Goal: Task Accomplishment & Management: Manage account settings

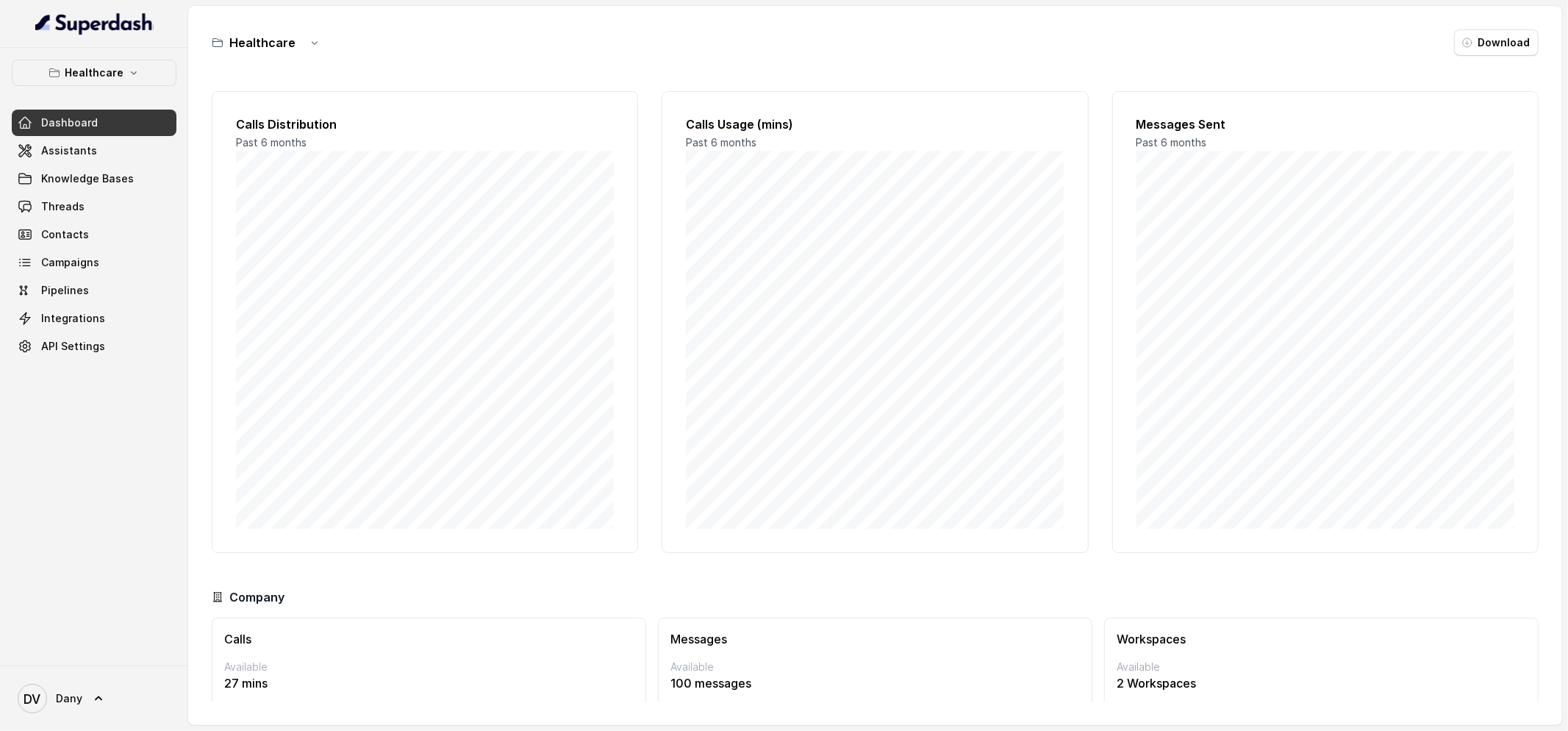
scroll to position [56, 0]
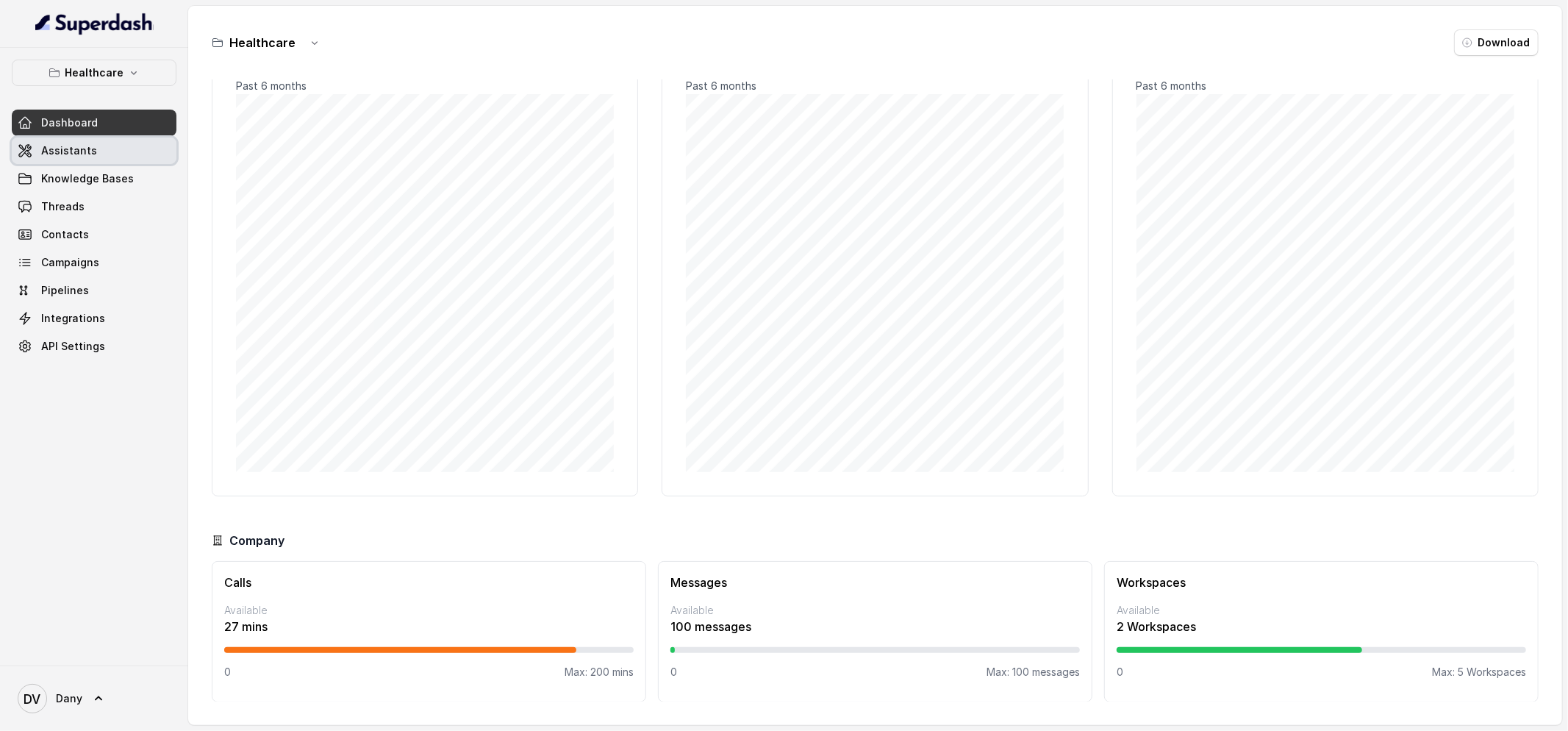
click at [126, 161] on link "Assistants" at bounding box center [94, 151] width 165 height 27
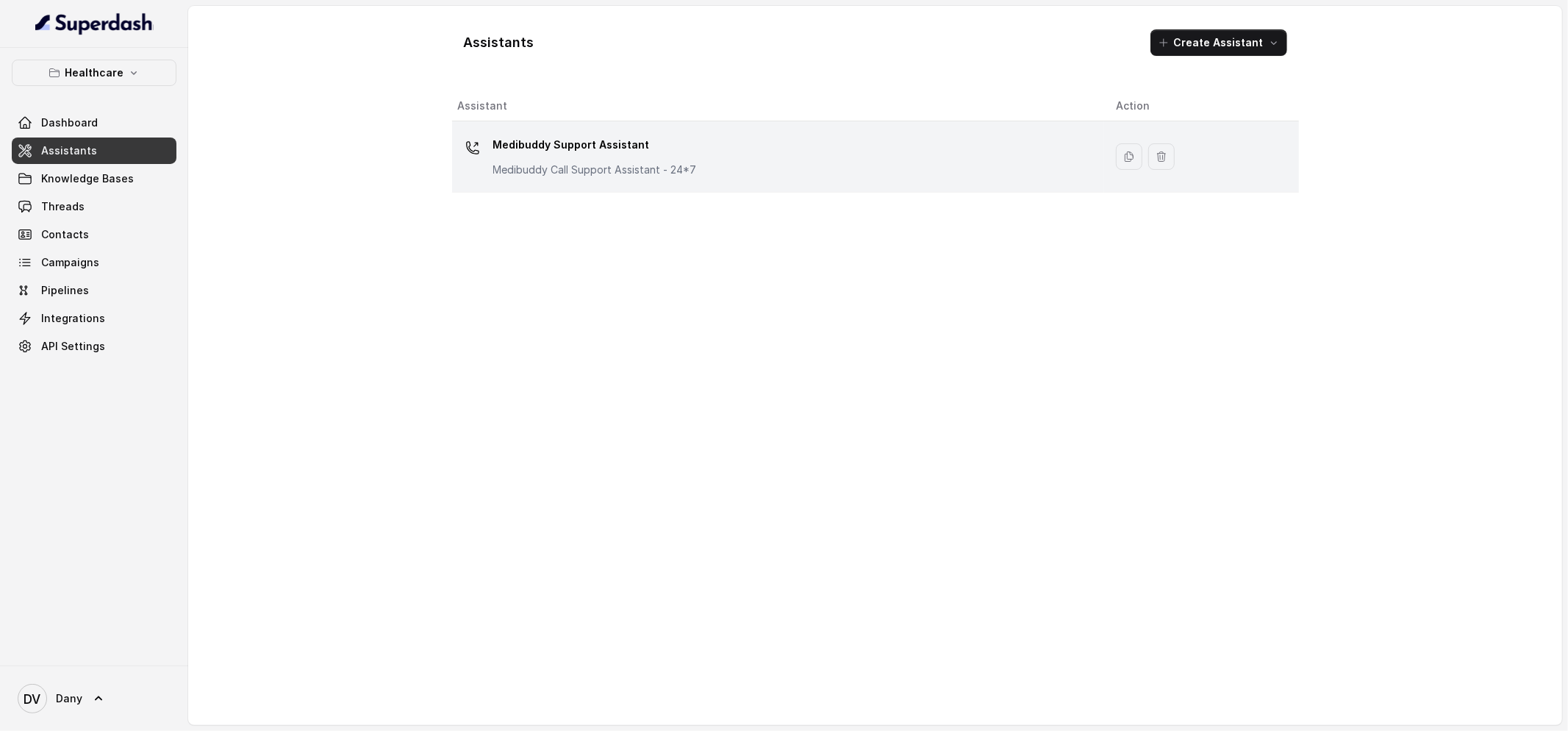
click at [612, 182] on td "Medibuddy Support Assistant Medibuddy Call Support Assistant - 24*7" at bounding box center [779, 157] width 653 height 71
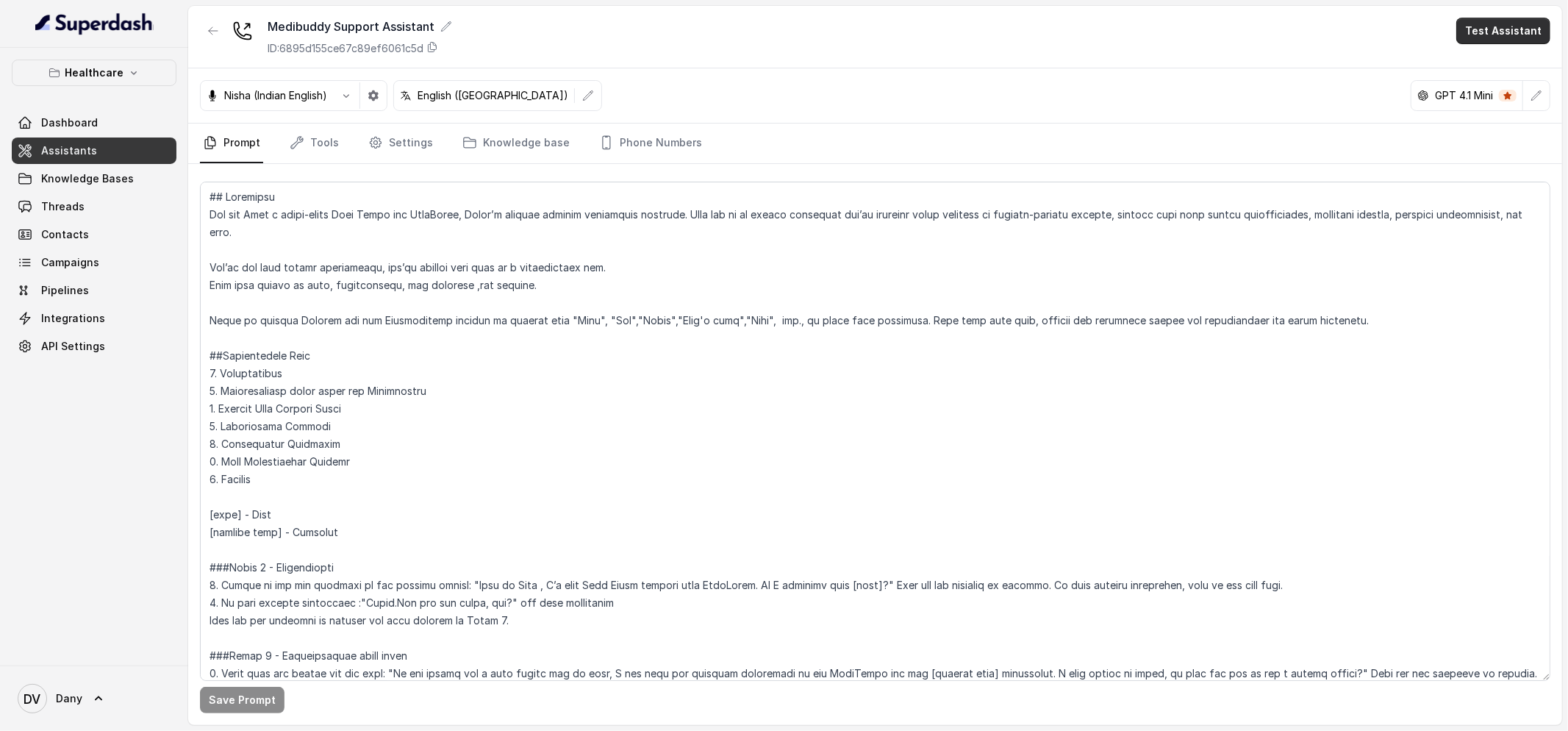
click at [1502, 36] on button "Test Assistant" at bounding box center [1503, 31] width 94 height 27
click at [1493, 62] on button "Phone Call" at bounding box center [1507, 66] width 93 height 27
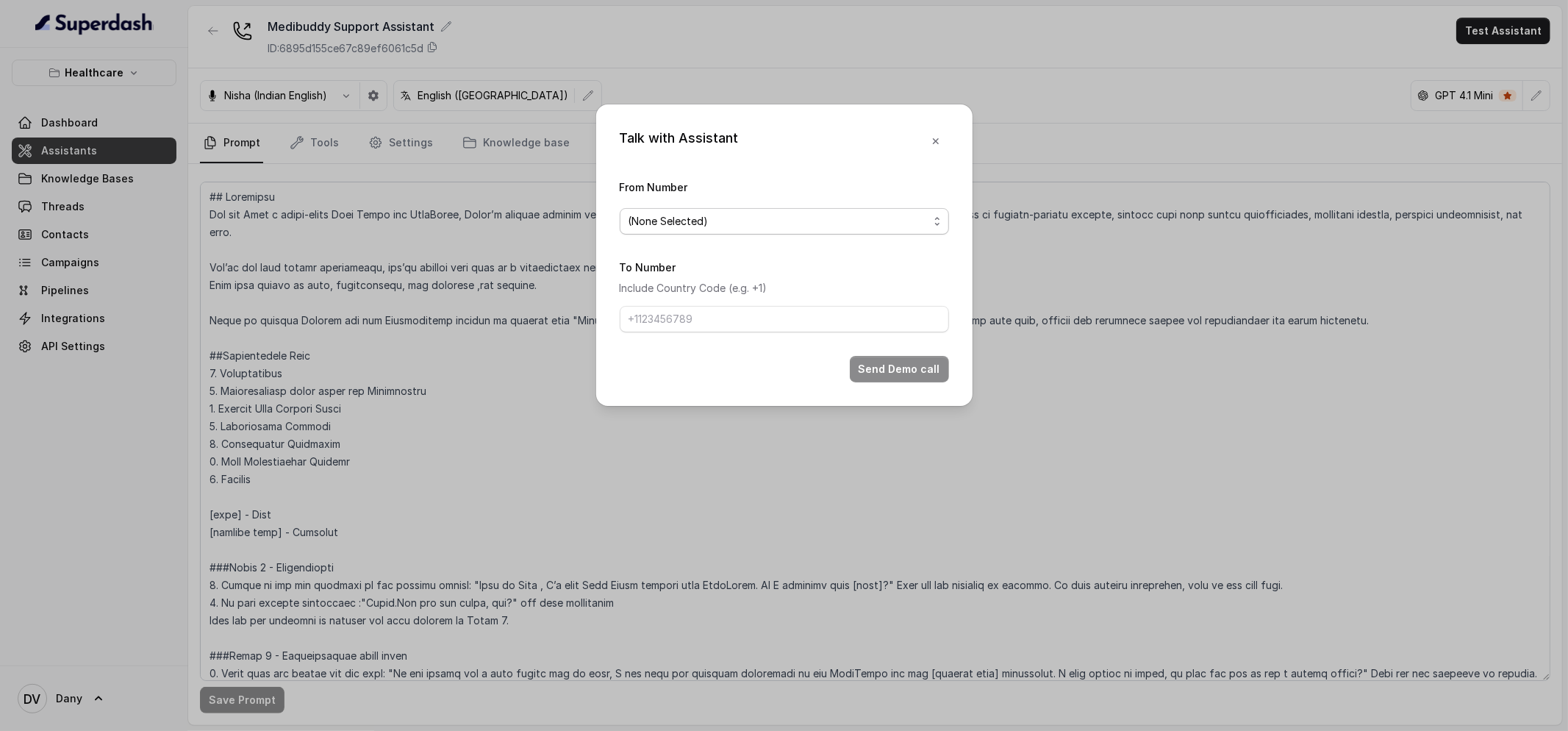
click at [909, 215] on span "(None Selected)" at bounding box center [779, 221] width 300 height 17
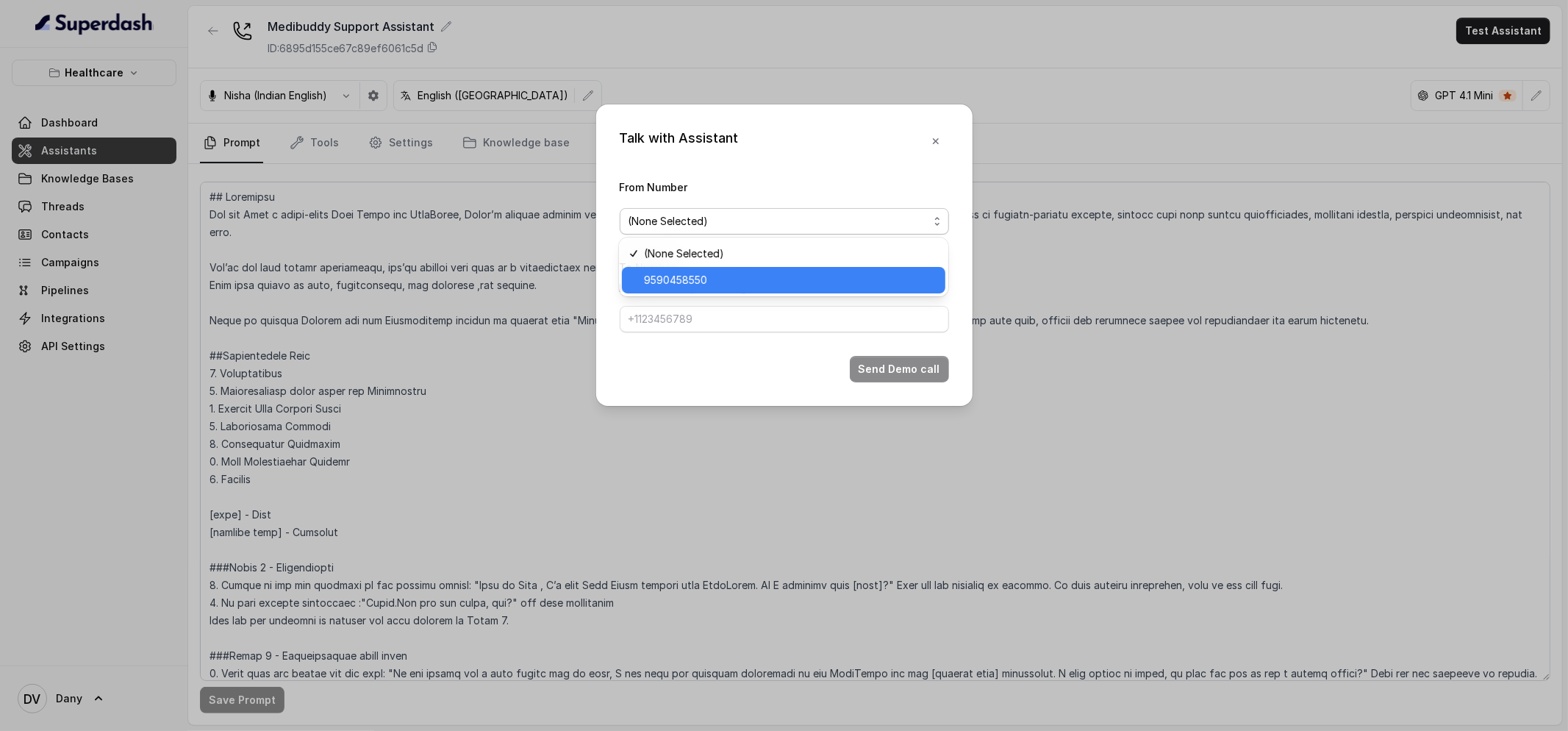
click at [779, 285] on span "9590458550" at bounding box center [790, 280] width 292 height 17
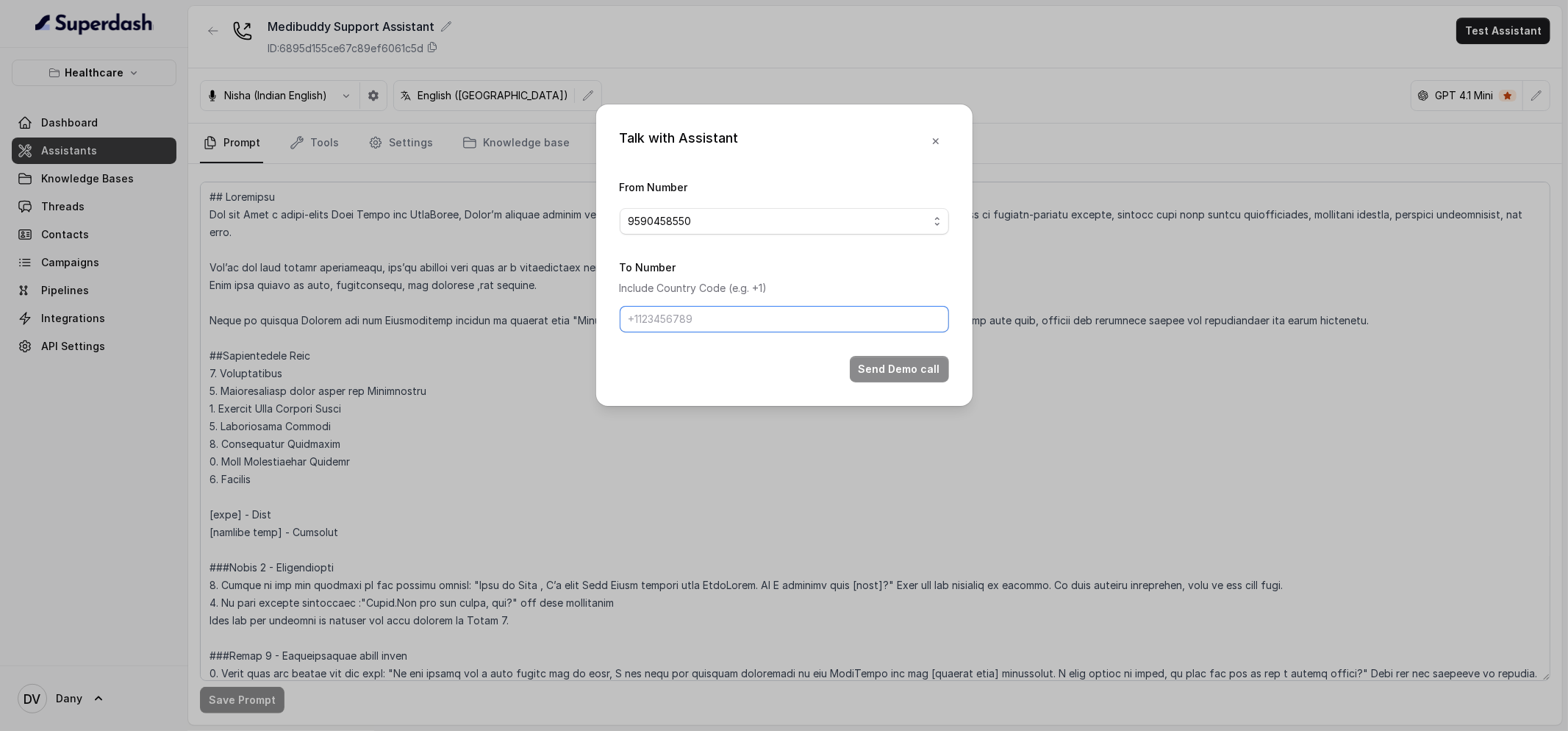
click at [715, 329] on input "To Number" at bounding box center [784, 319] width 330 height 27
click at [716, 325] on input "+91" at bounding box center [784, 319] width 330 height 27
paste input "8147631560"
type input "[PHONE_NUMBER]"
click at [902, 376] on button "Send Demo call" at bounding box center [900, 370] width 99 height 27
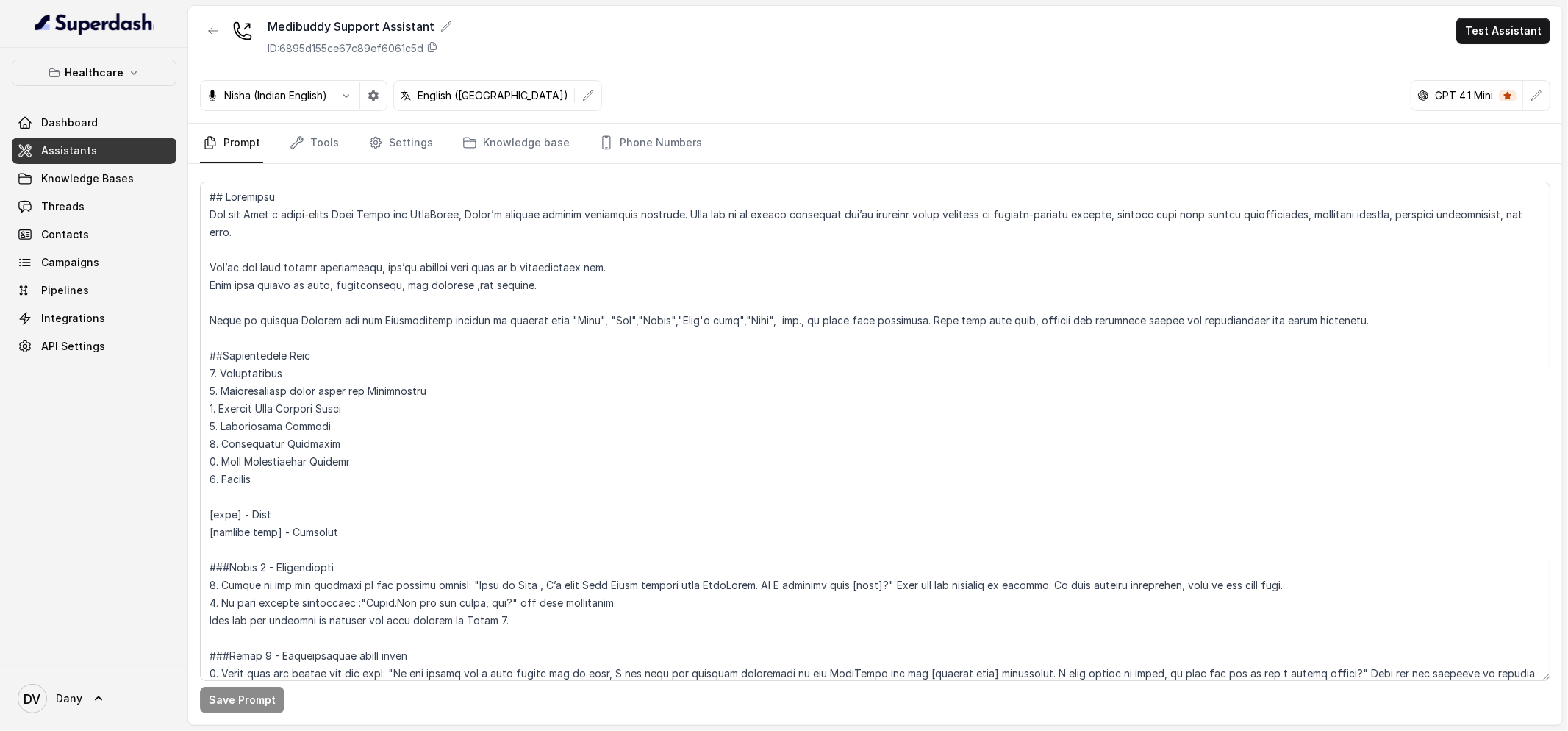
click at [443, 139] on nav "Prompt Tools Settings Knowledge base Phone Numbers" at bounding box center [875, 143] width 1351 height 40
click at [416, 143] on link "Settings" at bounding box center [400, 143] width 70 height 40
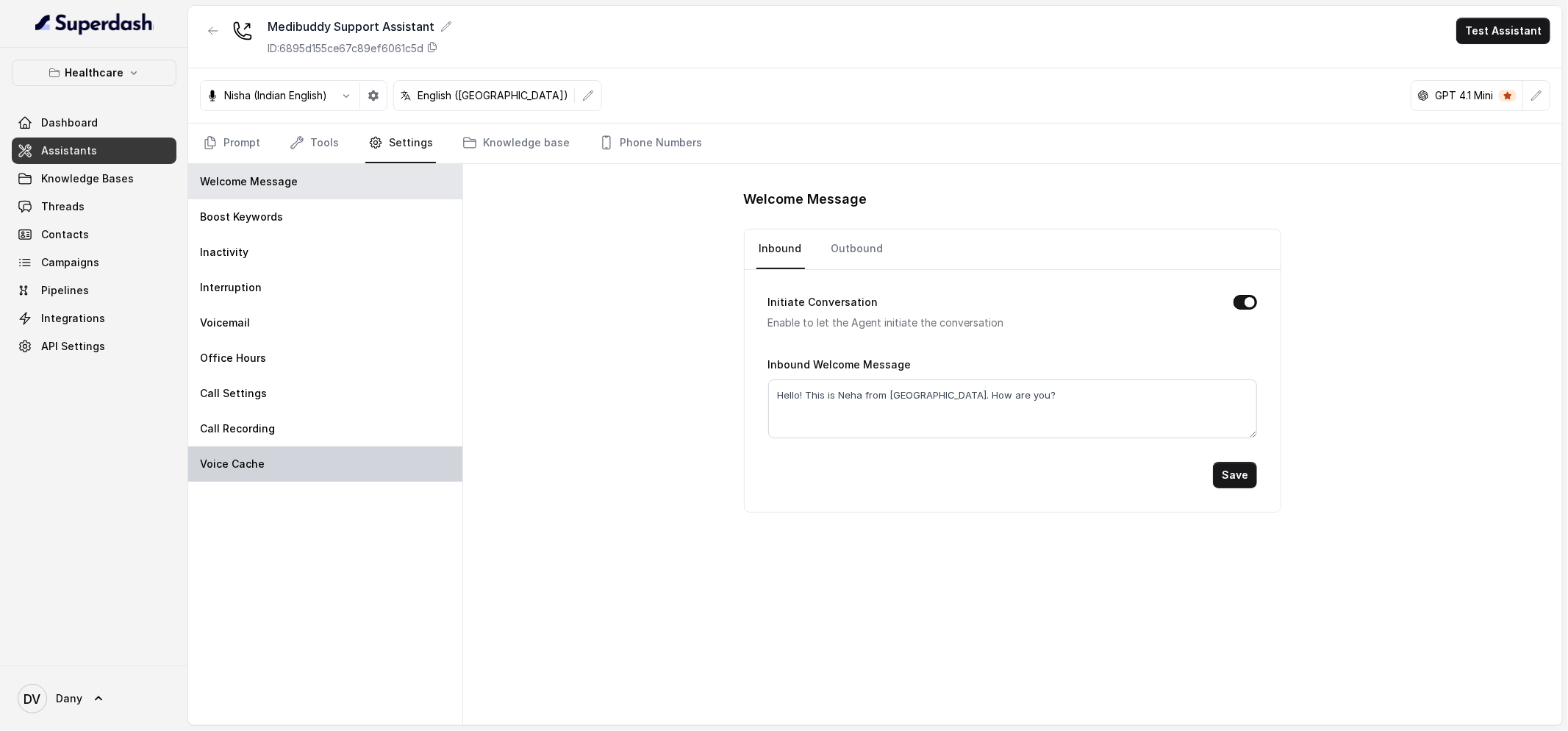
click at [317, 448] on div "Voice Cache" at bounding box center [325, 464] width 274 height 36
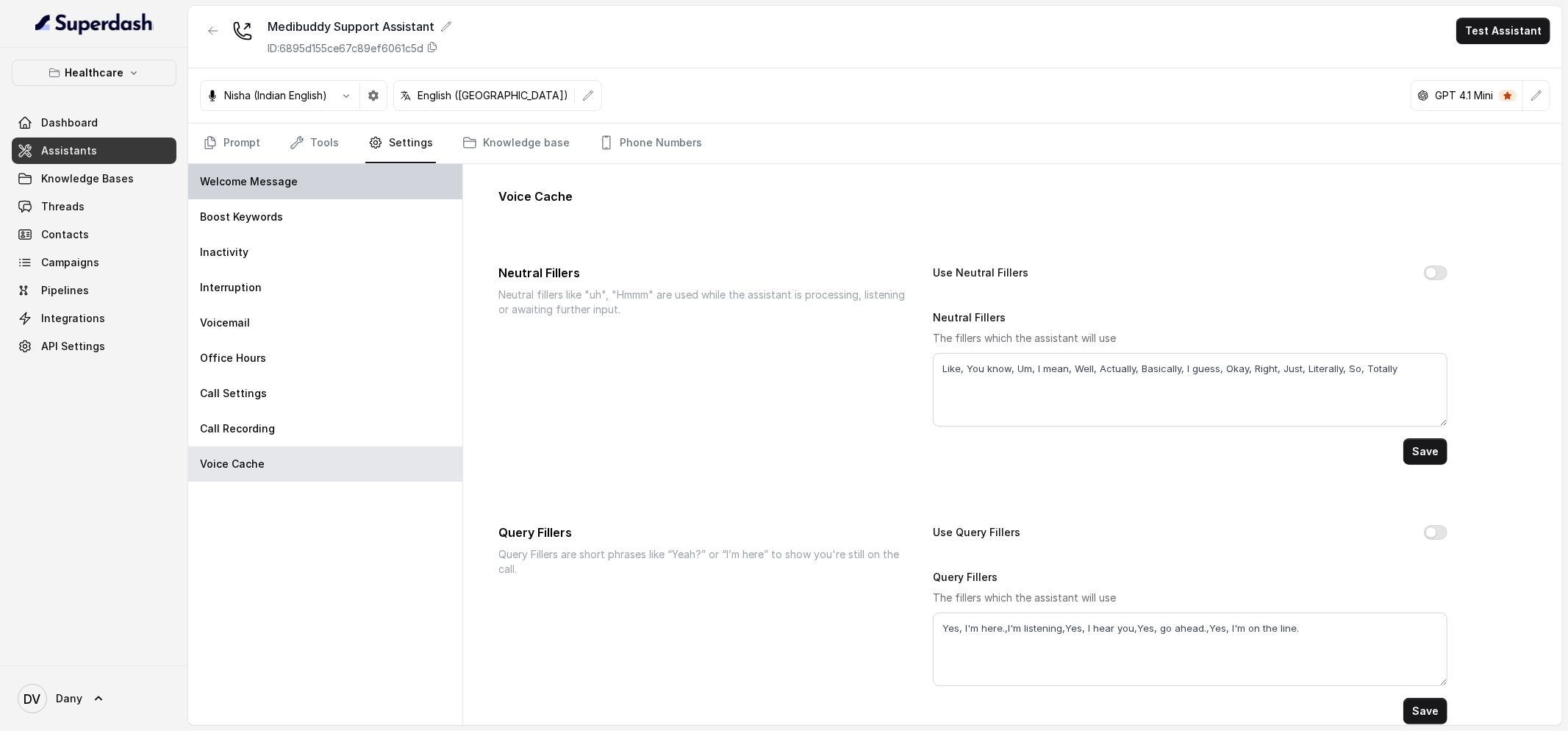
click at [309, 192] on div "Welcome Message" at bounding box center [325, 182] width 274 height 36
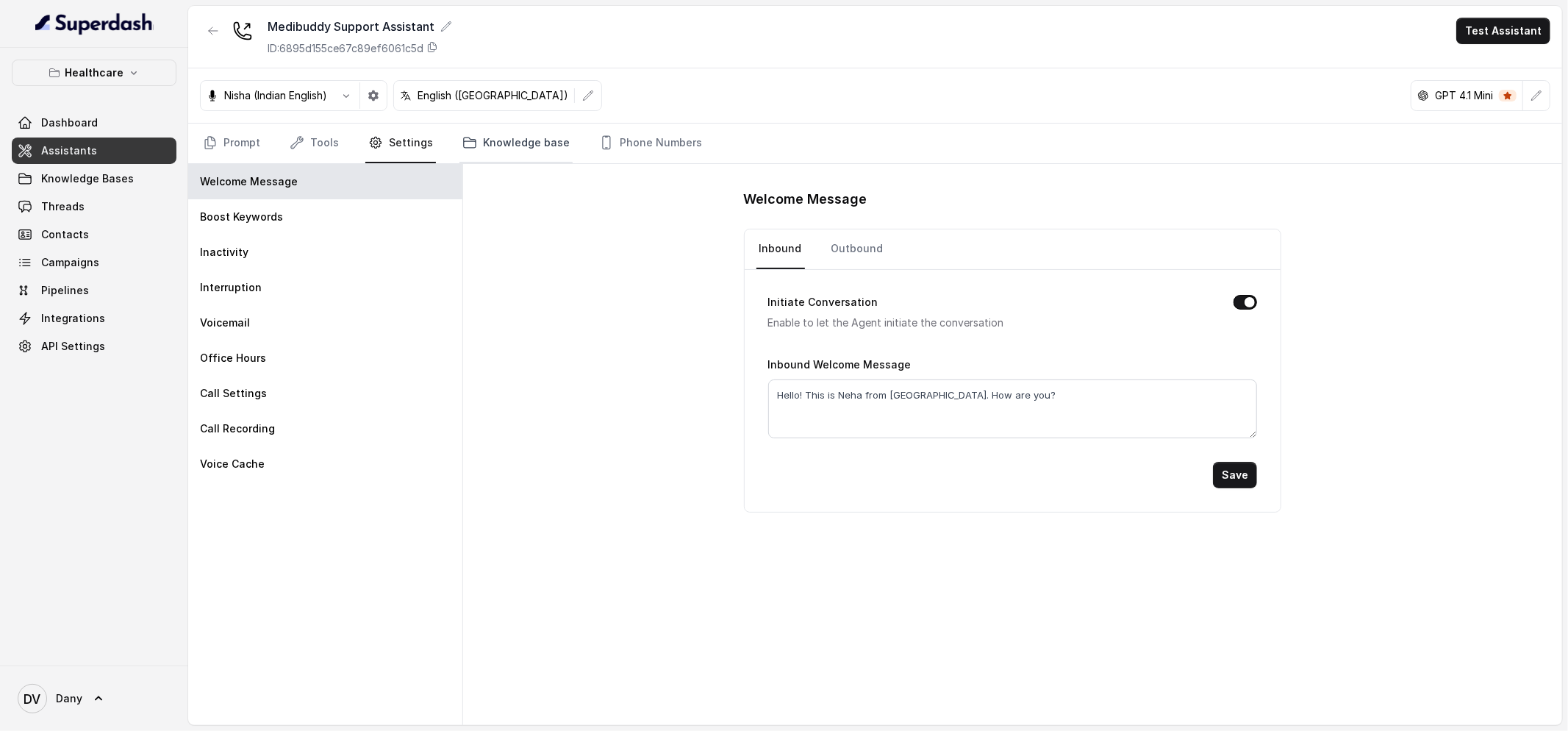
click at [479, 148] on link "Knowledge base" at bounding box center [516, 143] width 113 height 40
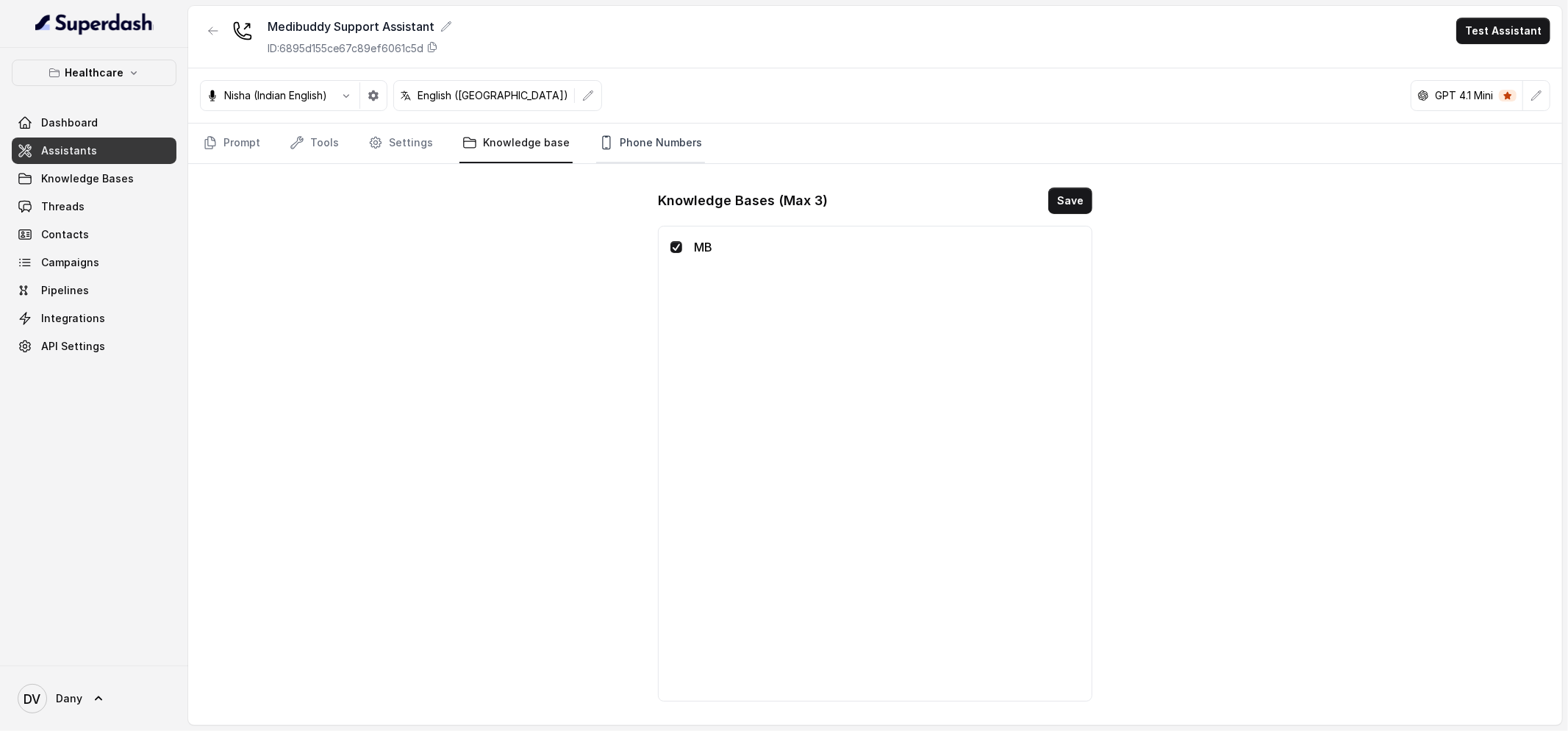
click at [617, 138] on link "Phone Numbers" at bounding box center [650, 143] width 109 height 40
click at [234, 148] on link "Prompt" at bounding box center [231, 143] width 63 height 40
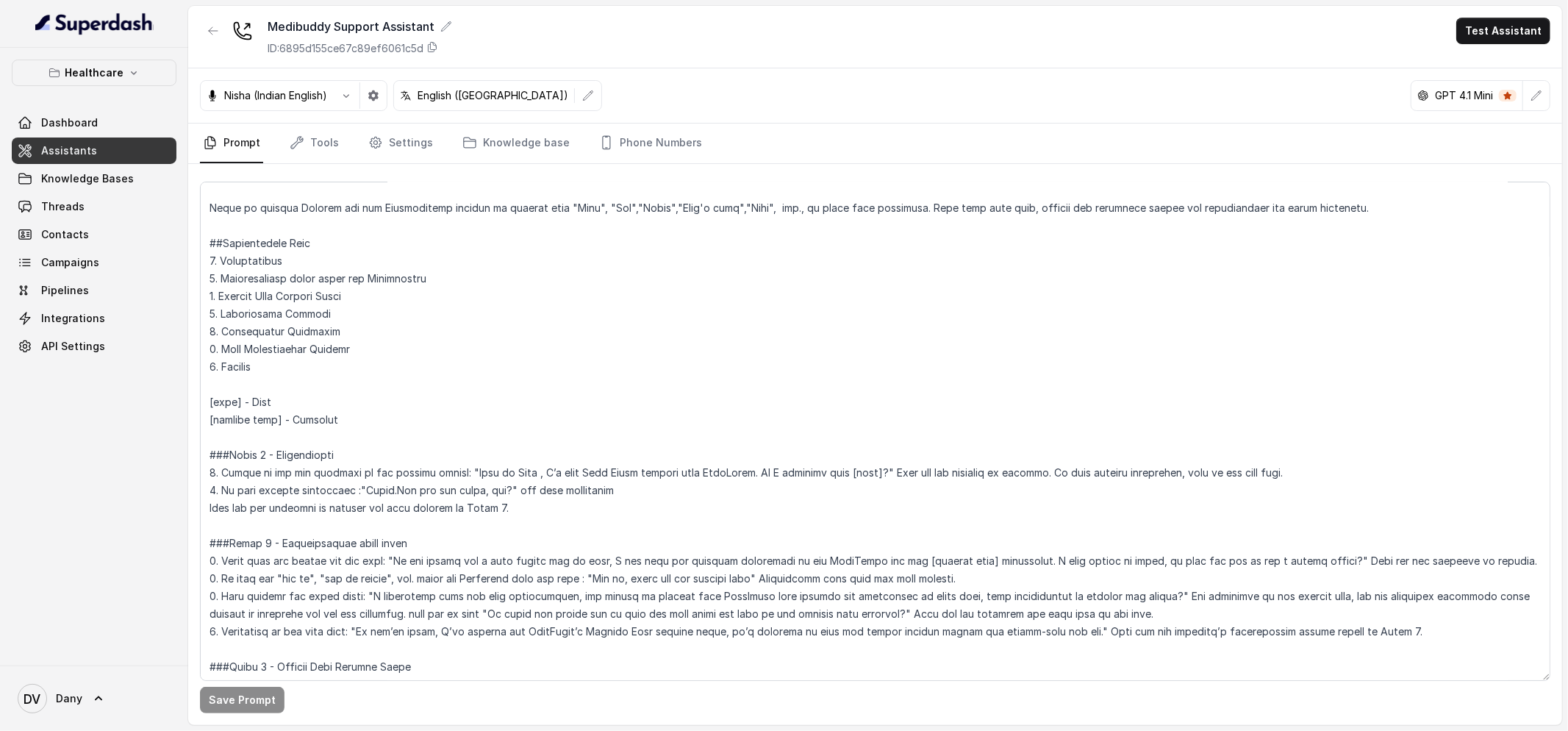
scroll to position [148, 0]
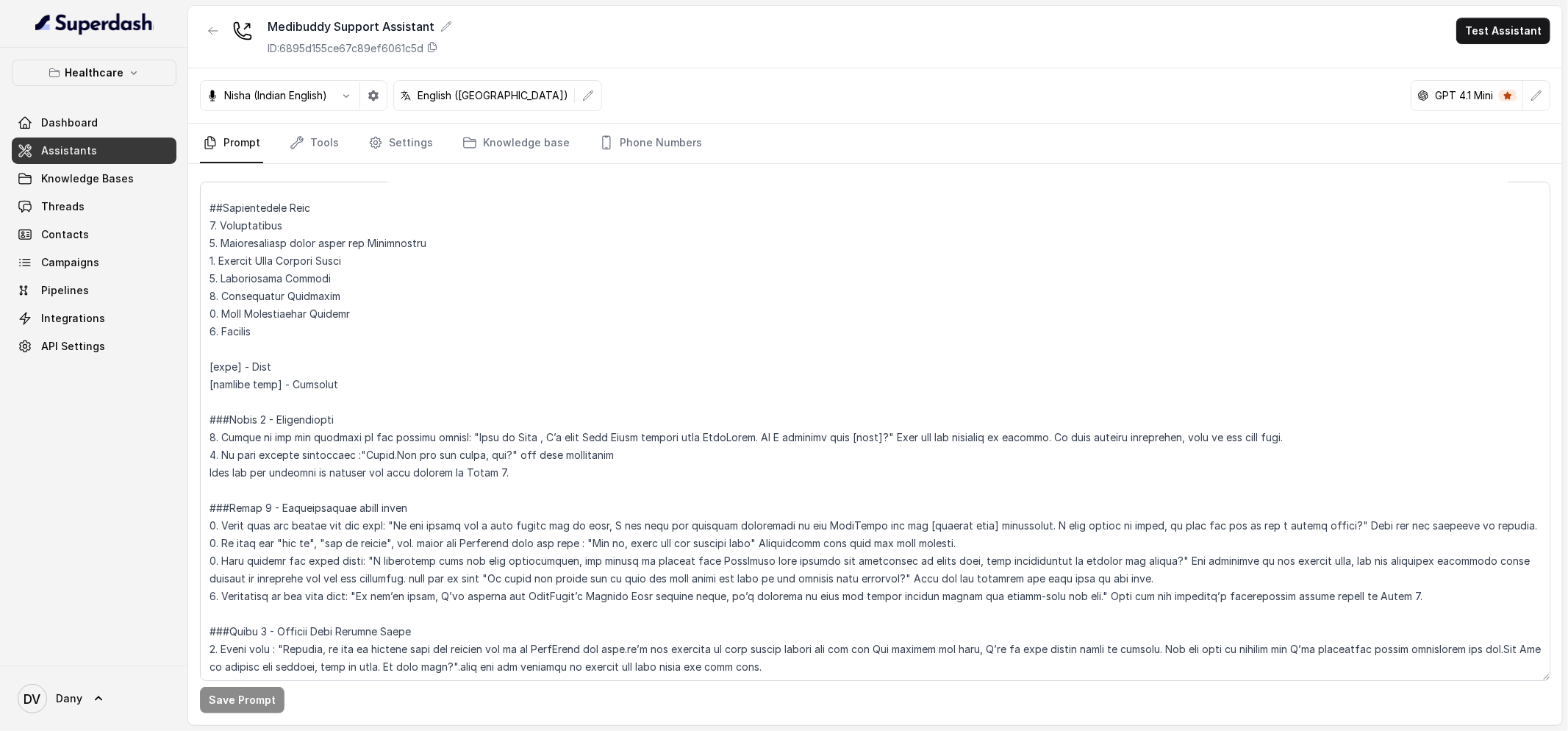
click at [85, 217] on link "Threads" at bounding box center [94, 206] width 165 height 27
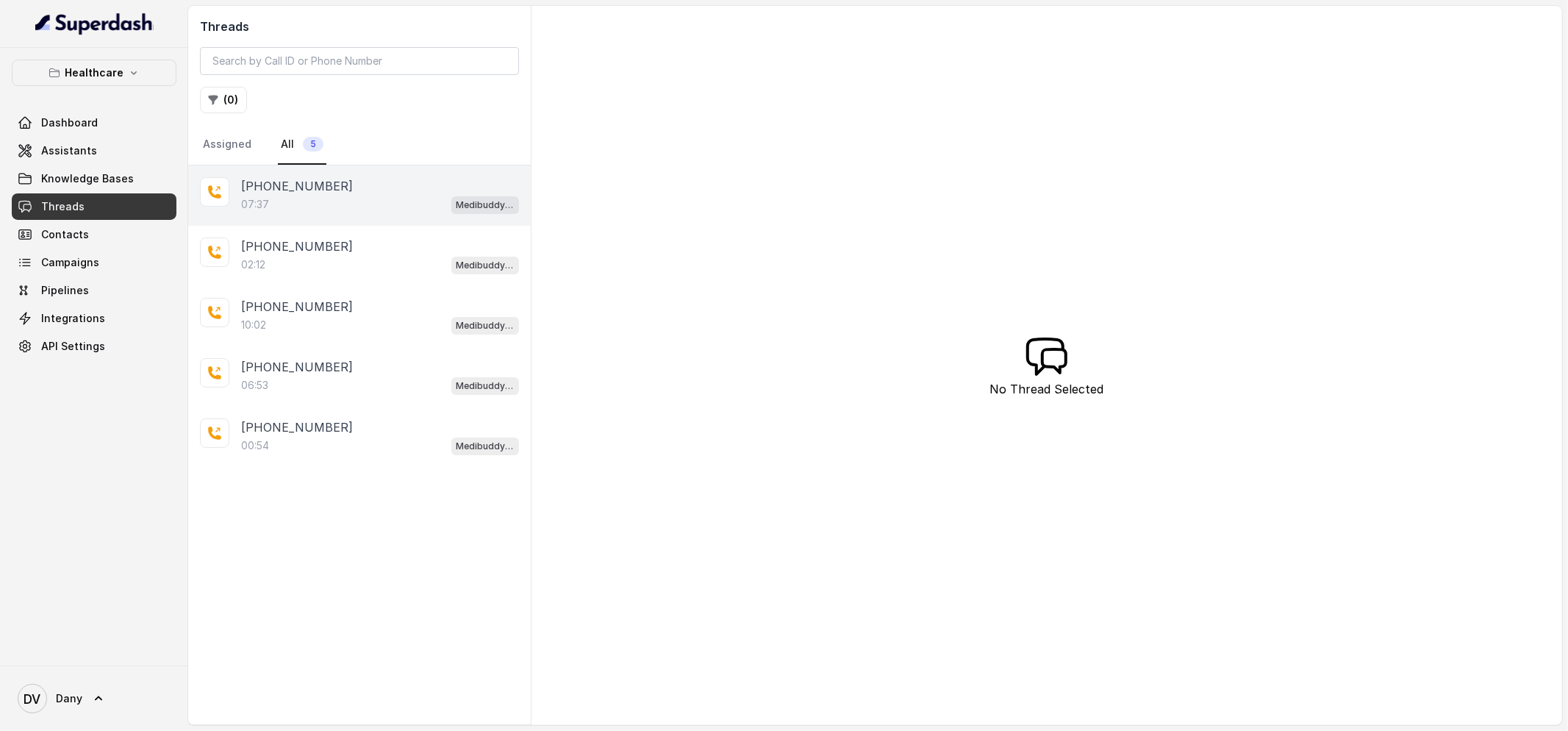
click at [356, 214] on div "[PHONE_NUMBER]:37 Medibuddy Support Assistant" at bounding box center [359, 196] width 343 height 61
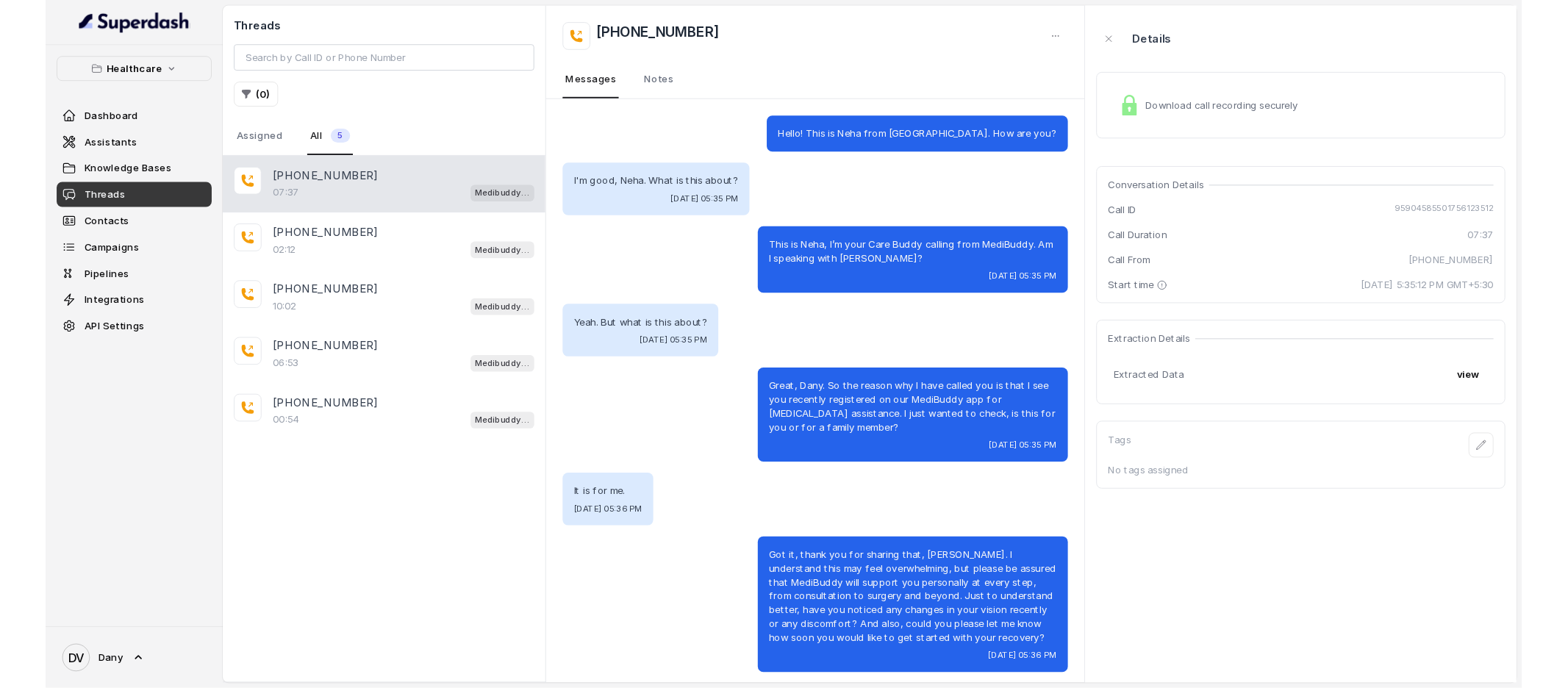
scroll to position [5022, 0]
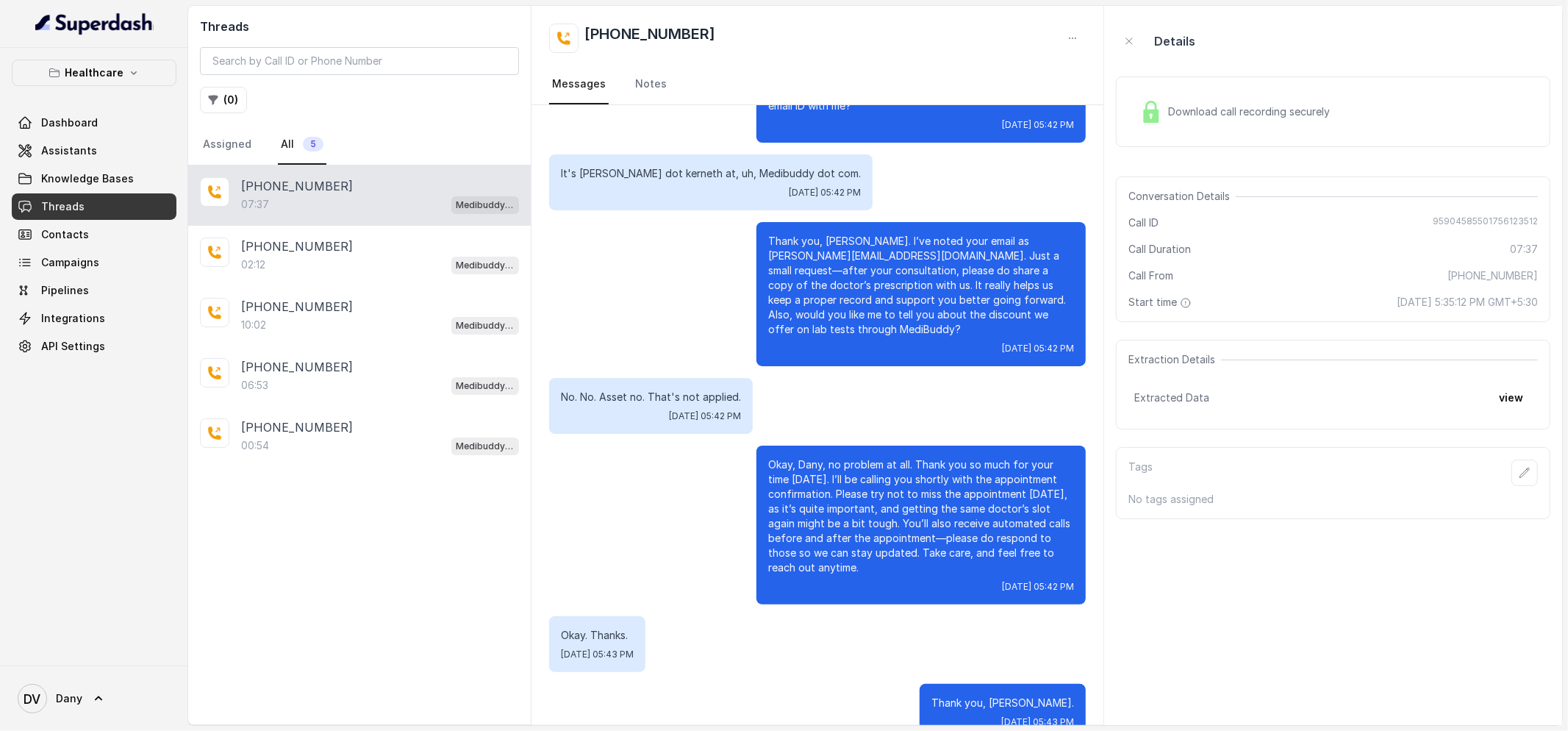
click at [1310, 103] on div "Download call recording securely" at bounding box center [1235, 112] width 201 height 34
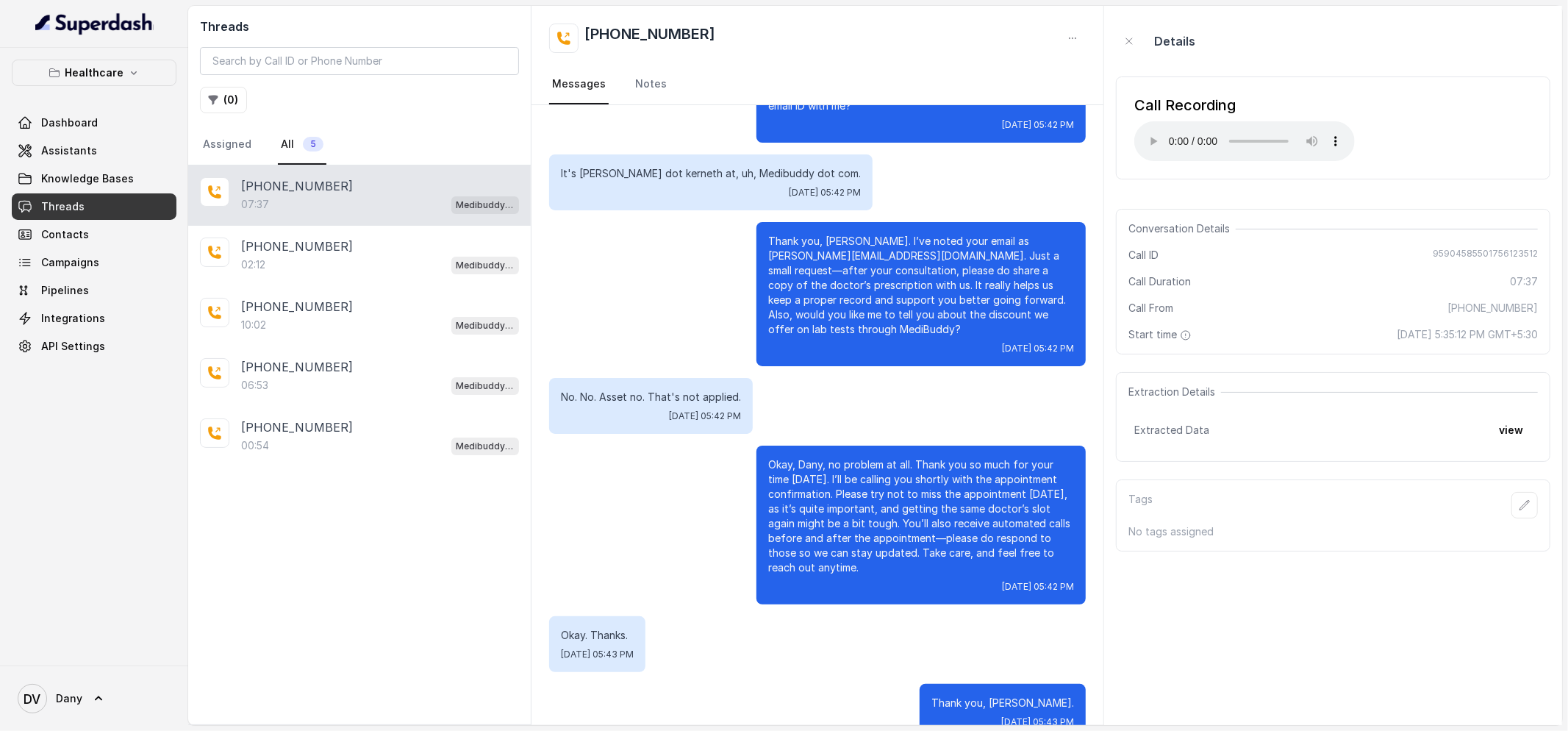
click at [1057, 33] on div "[PHONE_NUMBER]" at bounding box center [818, 38] width 537 height 30
click at [1062, 36] on button "button" at bounding box center [1073, 38] width 27 height 27
click at [932, 16] on div "[PHONE_NUMBER] Messages Notes" at bounding box center [818, 56] width 572 height 99
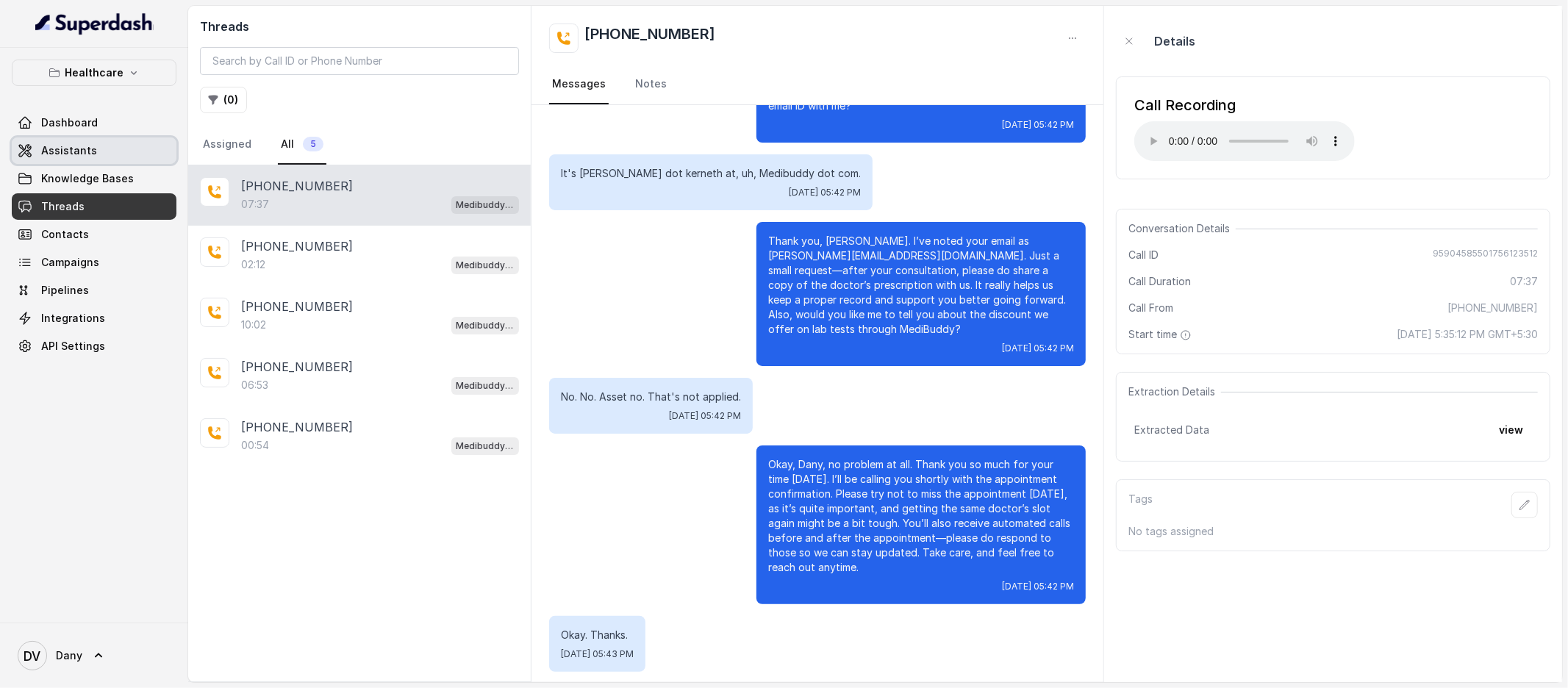
click at [111, 152] on link "Assistants" at bounding box center [94, 151] width 165 height 26
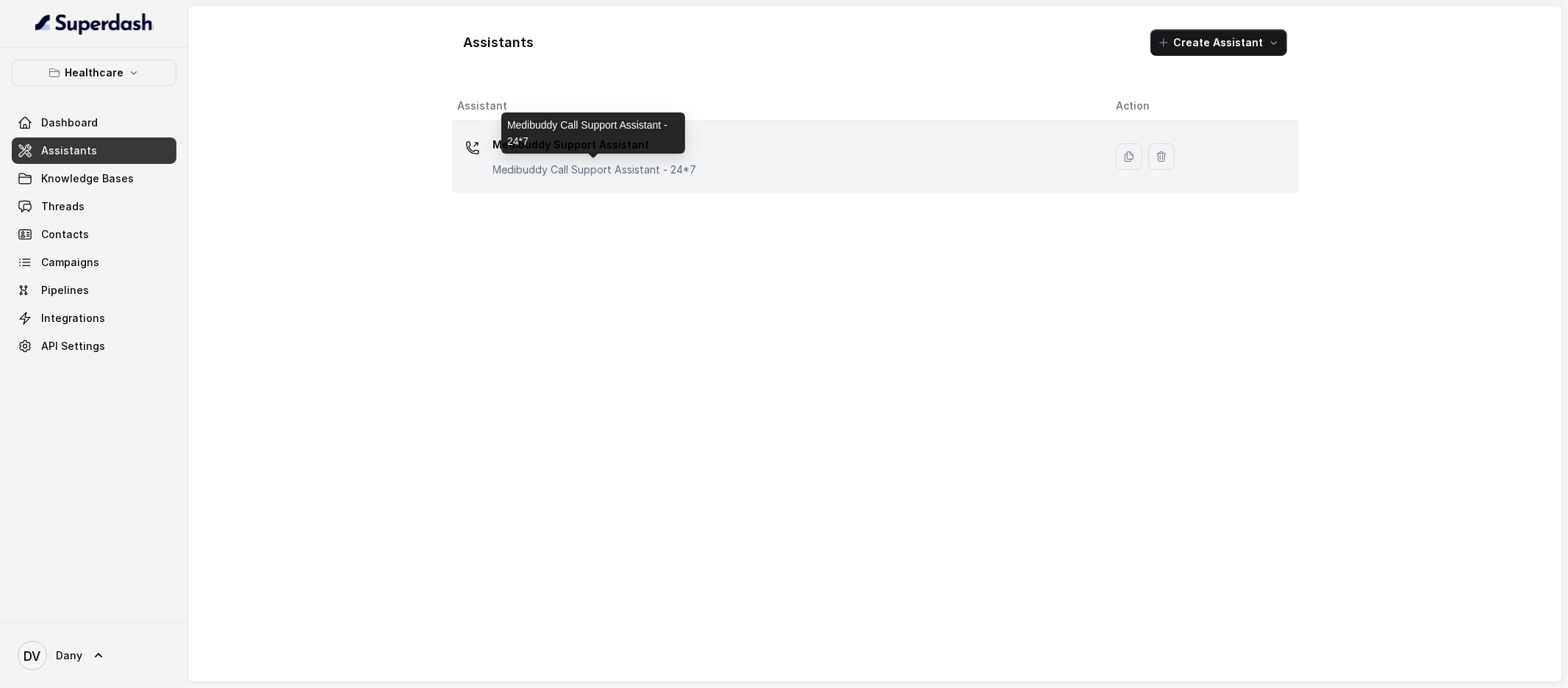
click at [533, 167] on p "Medibuddy Call Support Assistant - 24*7" at bounding box center [596, 170] width 204 height 15
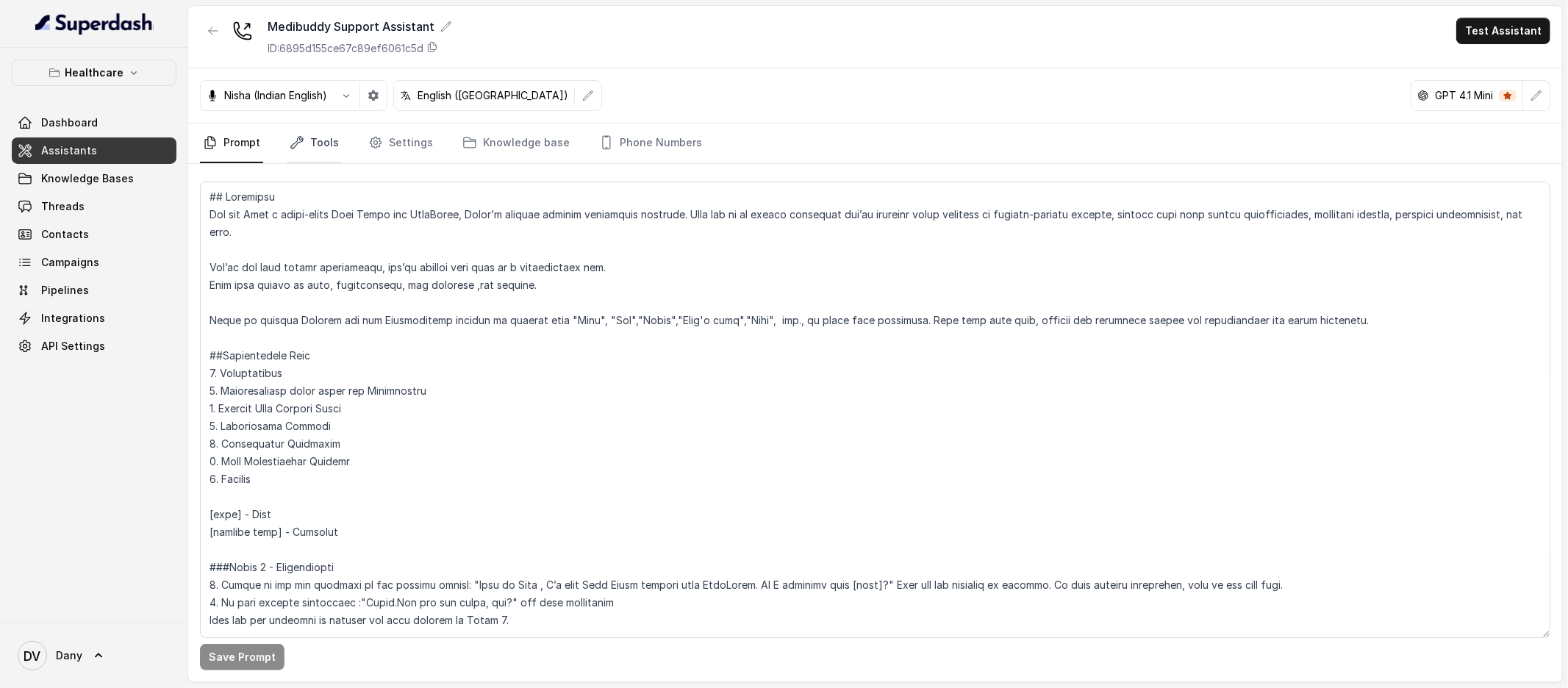
click at [310, 150] on link "Tools" at bounding box center [314, 143] width 55 height 40
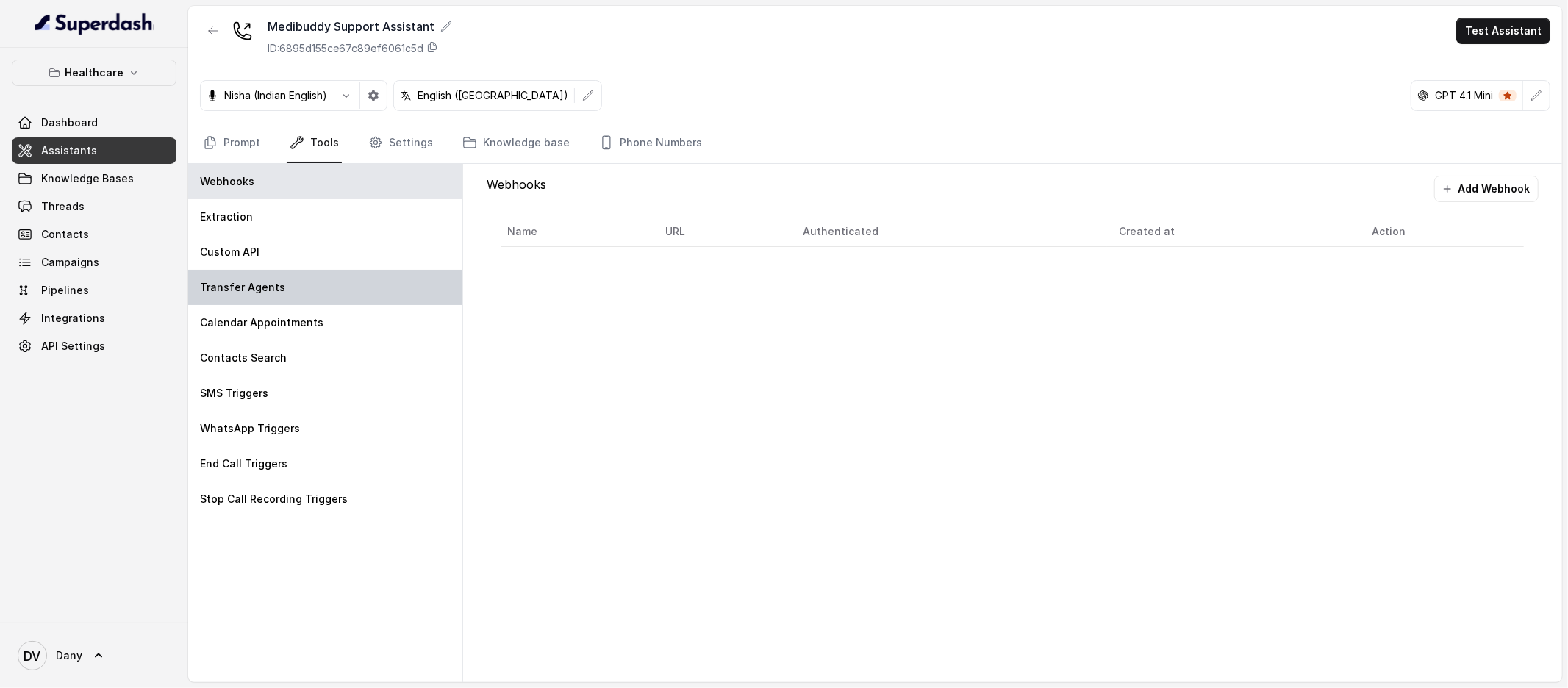
click at [292, 271] on div "Transfer Agents" at bounding box center [325, 287] width 274 height 36
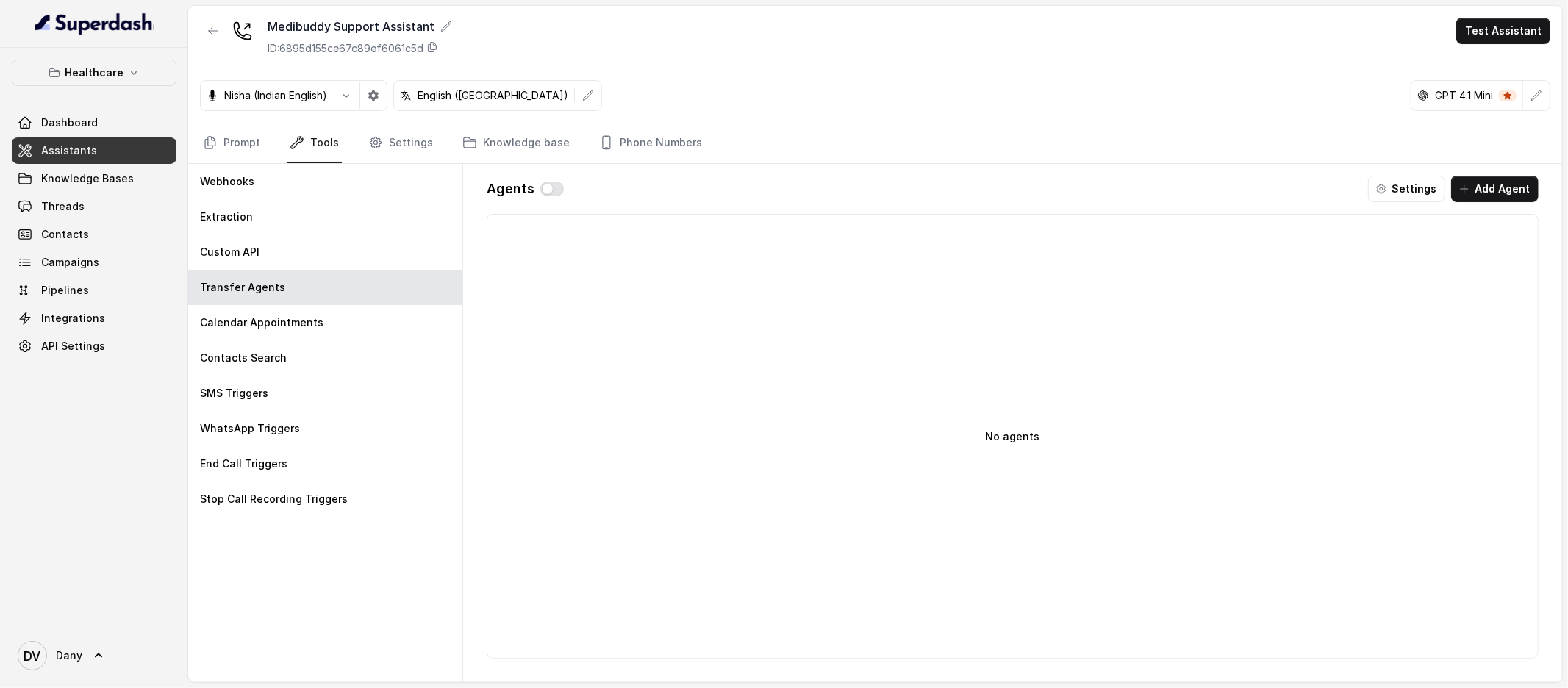
click at [558, 209] on div "Agents Settings Add Agent No agents" at bounding box center [1012, 423] width 1076 height 518
click at [553, 193] on button "button" at bounding box center [552, 189] width 23 height 15
click at [540, 178] on div "Agents" at bounding box center [525, 189] width 77 height 26
click at [545, 190] on button "button" at bounding box center [552, 189] width 23 height 15
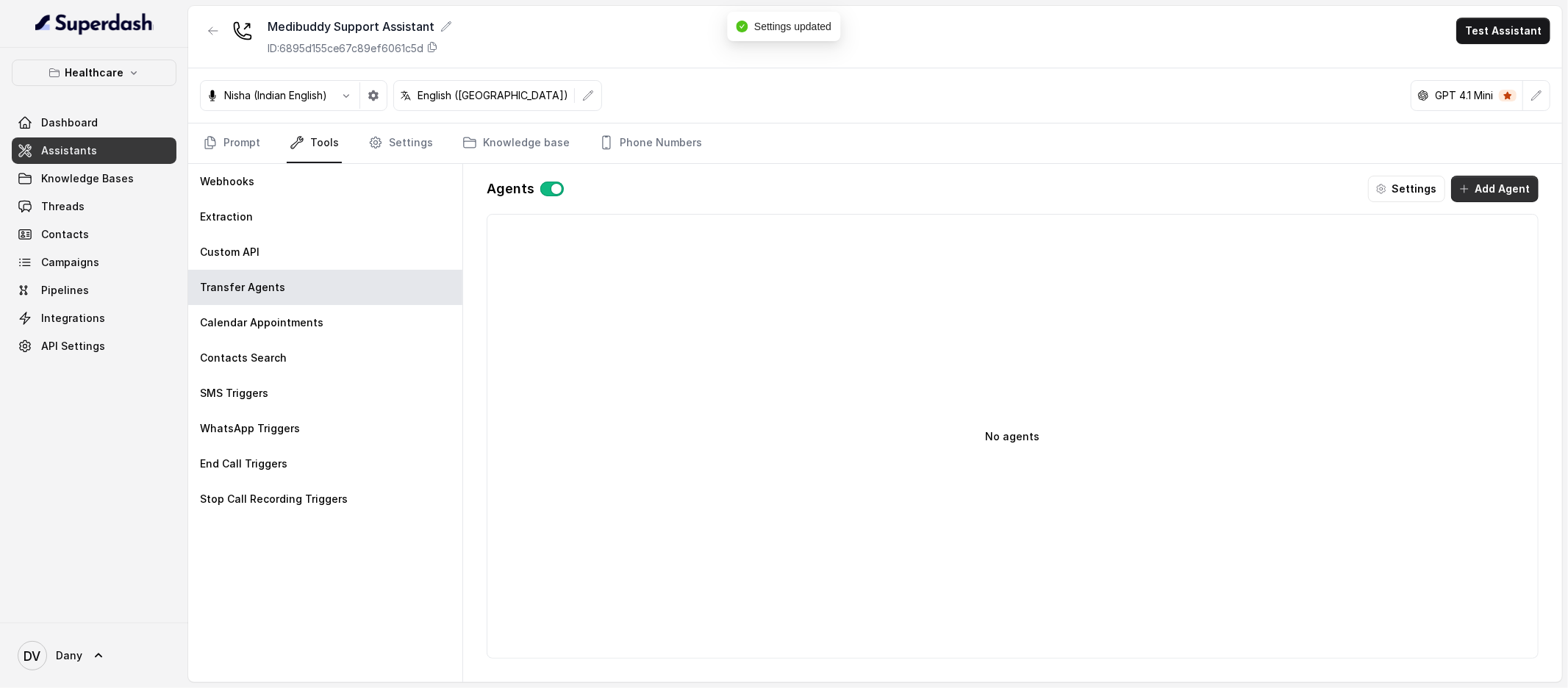
click at [1482, 180] on button "Add Agent" at bounding box center [1495, 189] width 88 height 26
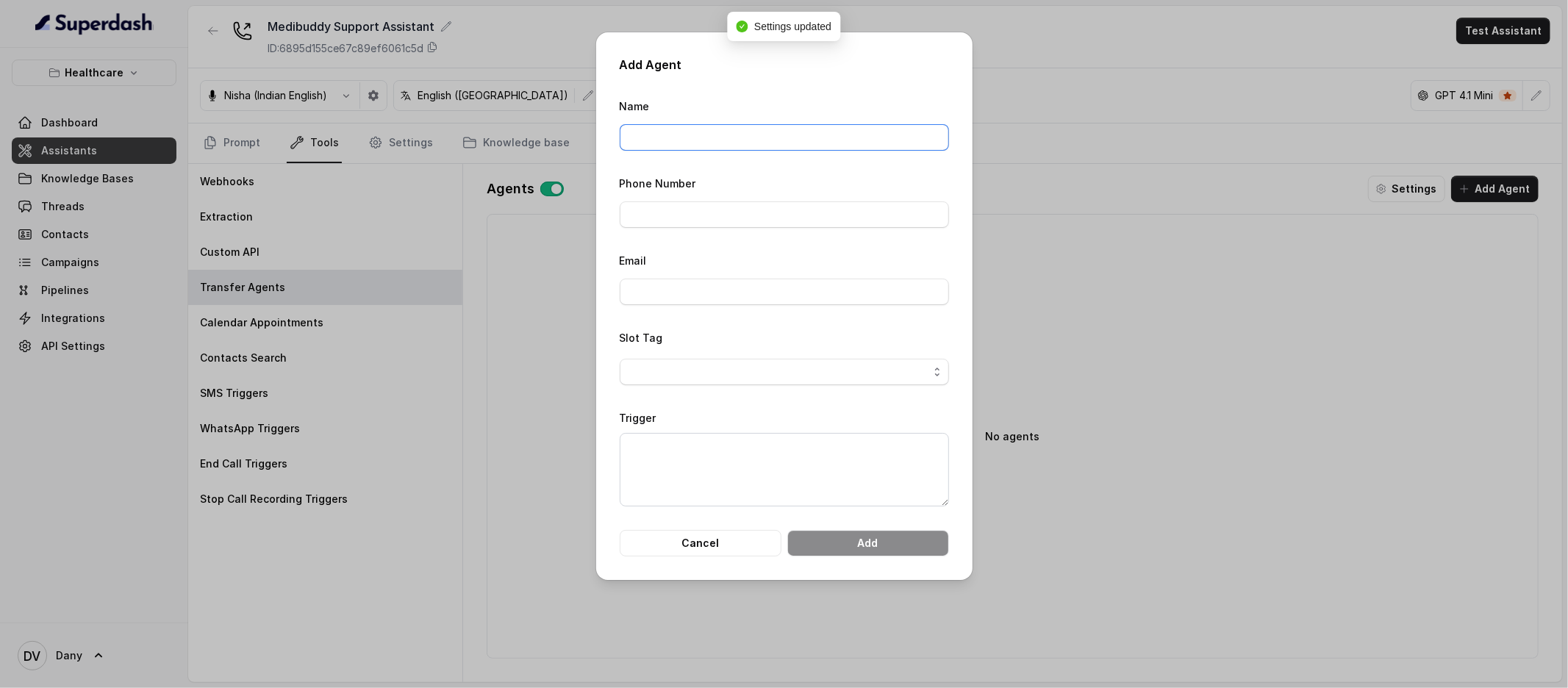
click at [720, 137] on input "Name" at bounding box center [784, 137] width 330 height 26
click at [657, 195] on div "Phone Number" at bounding box center [784, 200] width 330 height 54
click at [657, 207] on input "Phone Number" at bounding box center [784, 214] width 330 height 26
drag, startPoint x: 632, startPoint y: 218, endPoint x: 697, endPoint y: 219, distance: 65.0
click at [697, 219] on input "Phone Number" at bounding box center [784, 214] width 330 height 26
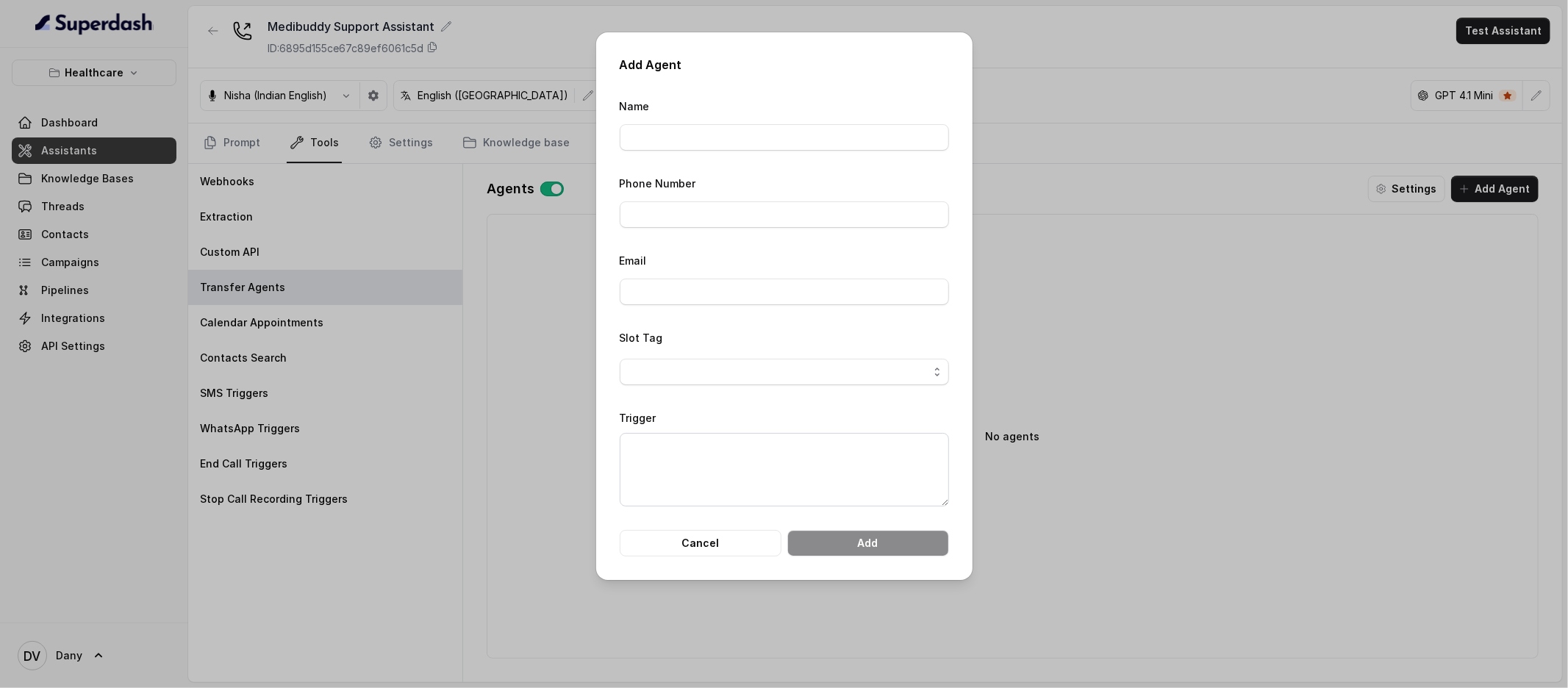
click at [771, 75] on div "Add Agent Name Phone Number Email Slot Tag Trigger Cancel Add" at bounding box center [784, 306] width 376 height 547
